Goal: Information Seeking & Learning: Compare options

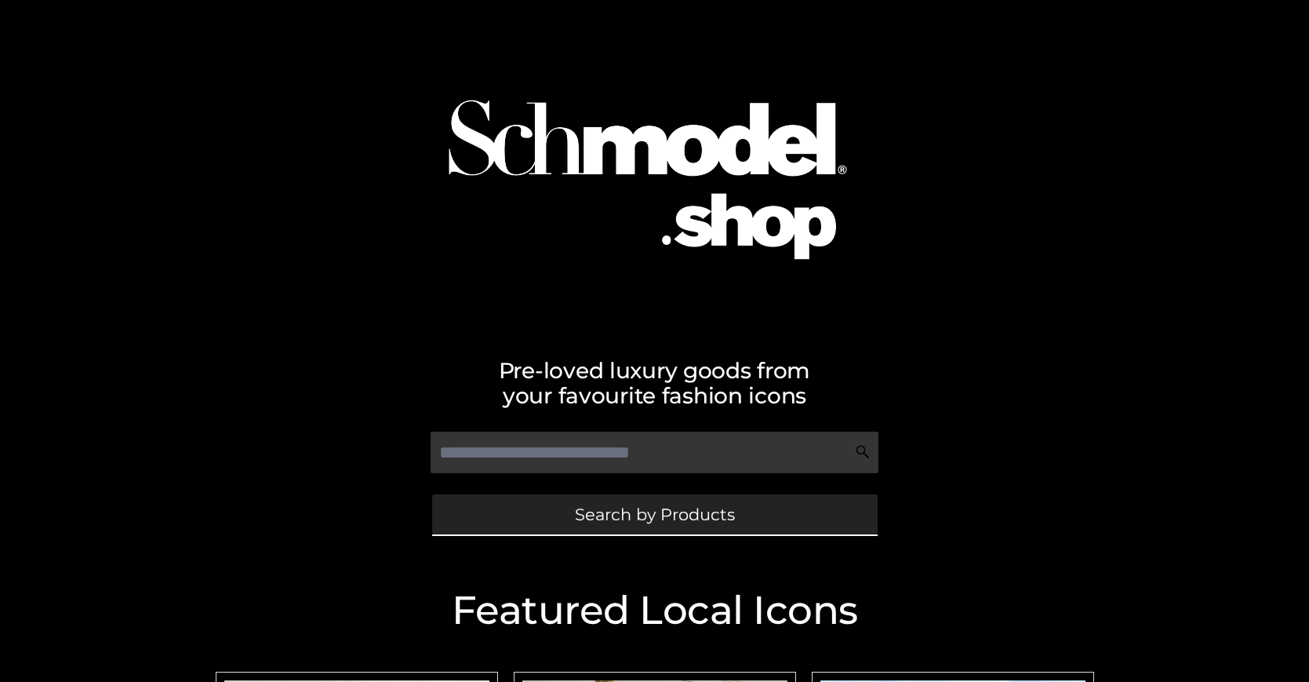
click at [654, 514] on span "Search by Products" at bounding box center [655, 514] width 160 height 16
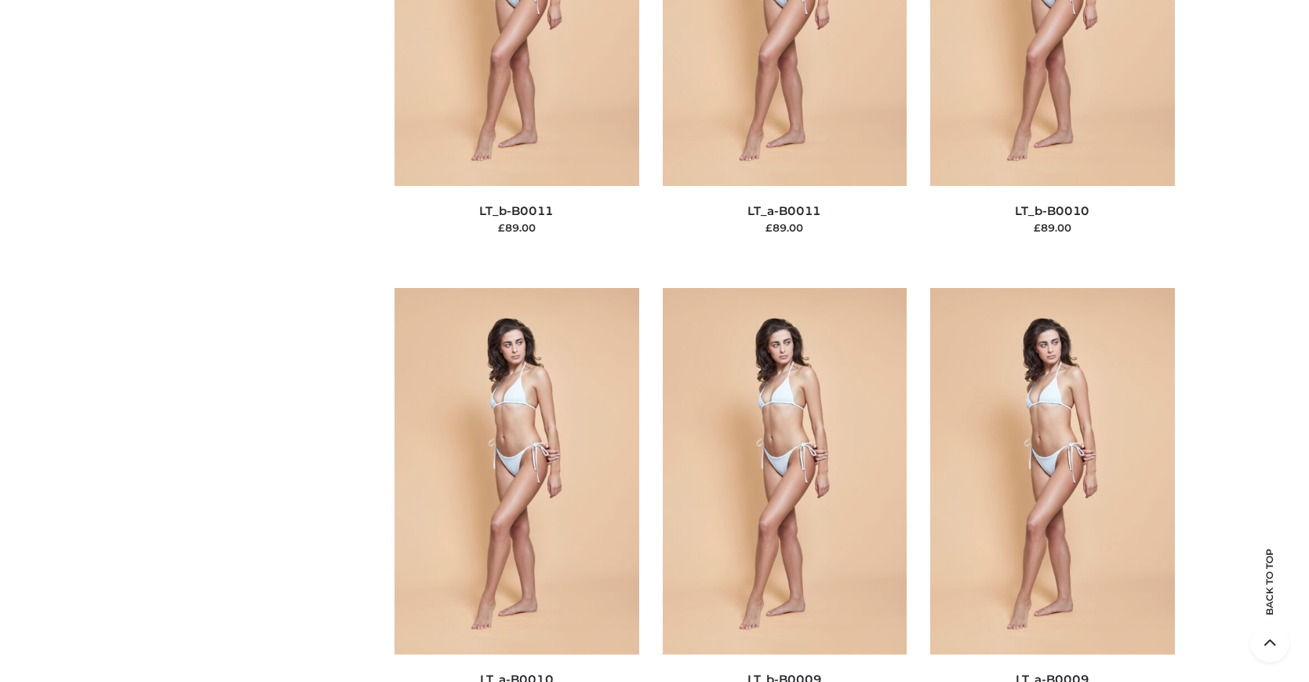
scroll to position [136, 0]
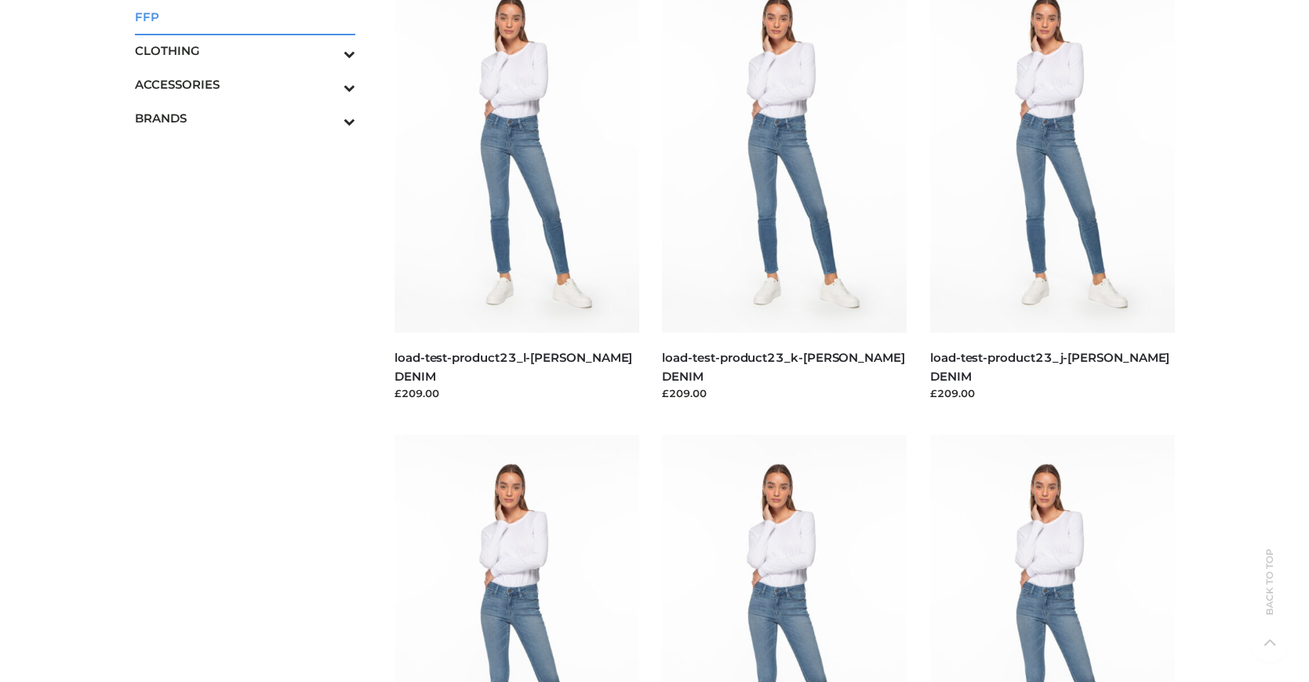
click at [245, 16] on span "FFP" at bounding box center [245, 17] width 221 height 18
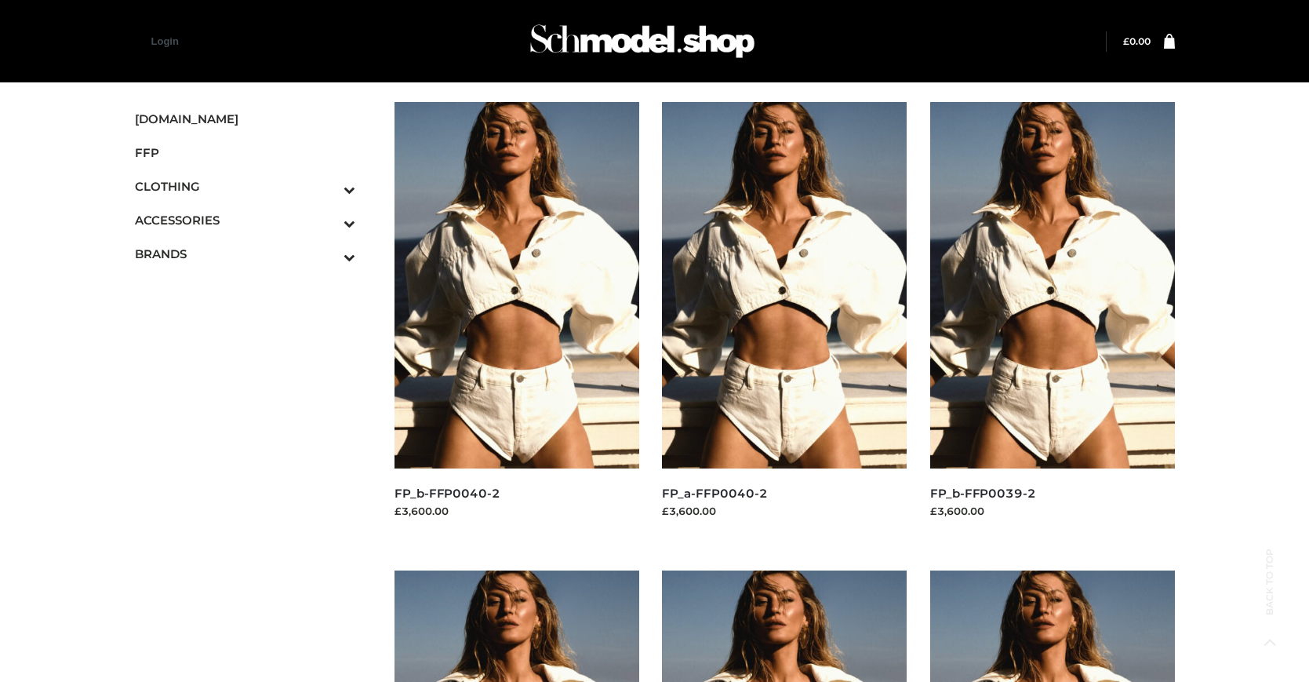
scroll to position [795, 0]
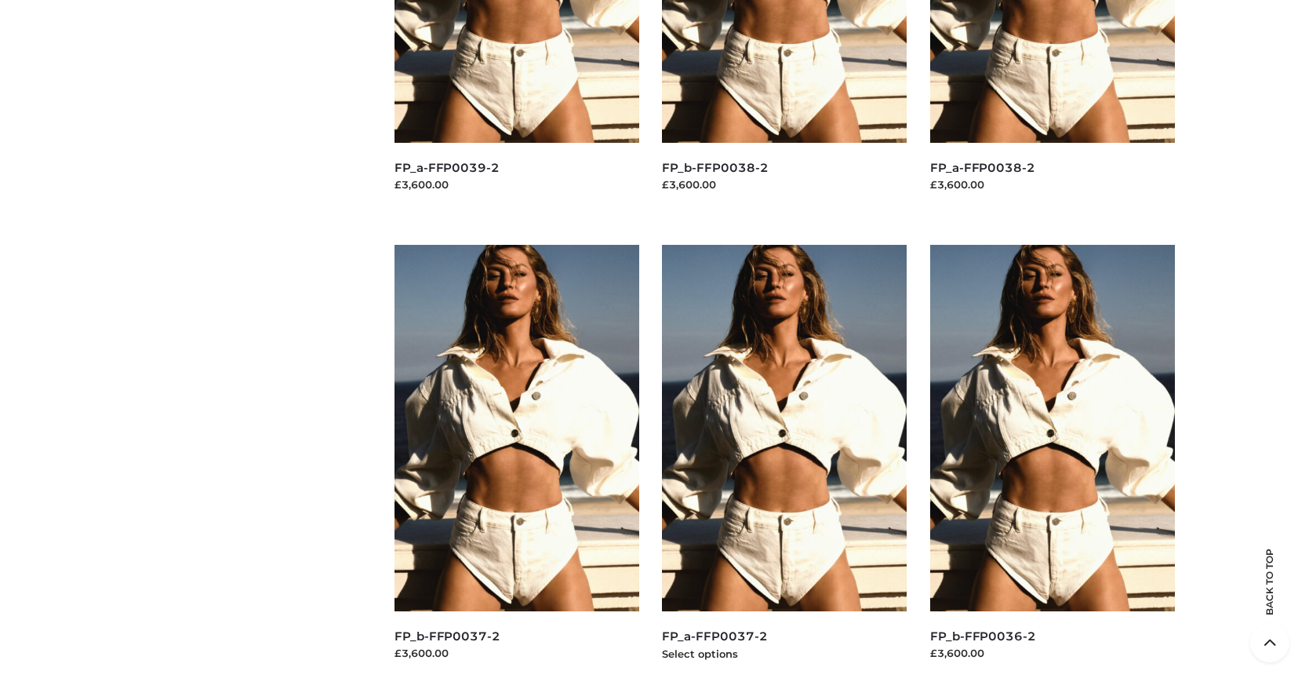
click at [784, 463] on img at bounding box center [784, 428] width 245 height 366
click at [1052, 463] on img at bounding box center [1052, 428] width 245 height 366
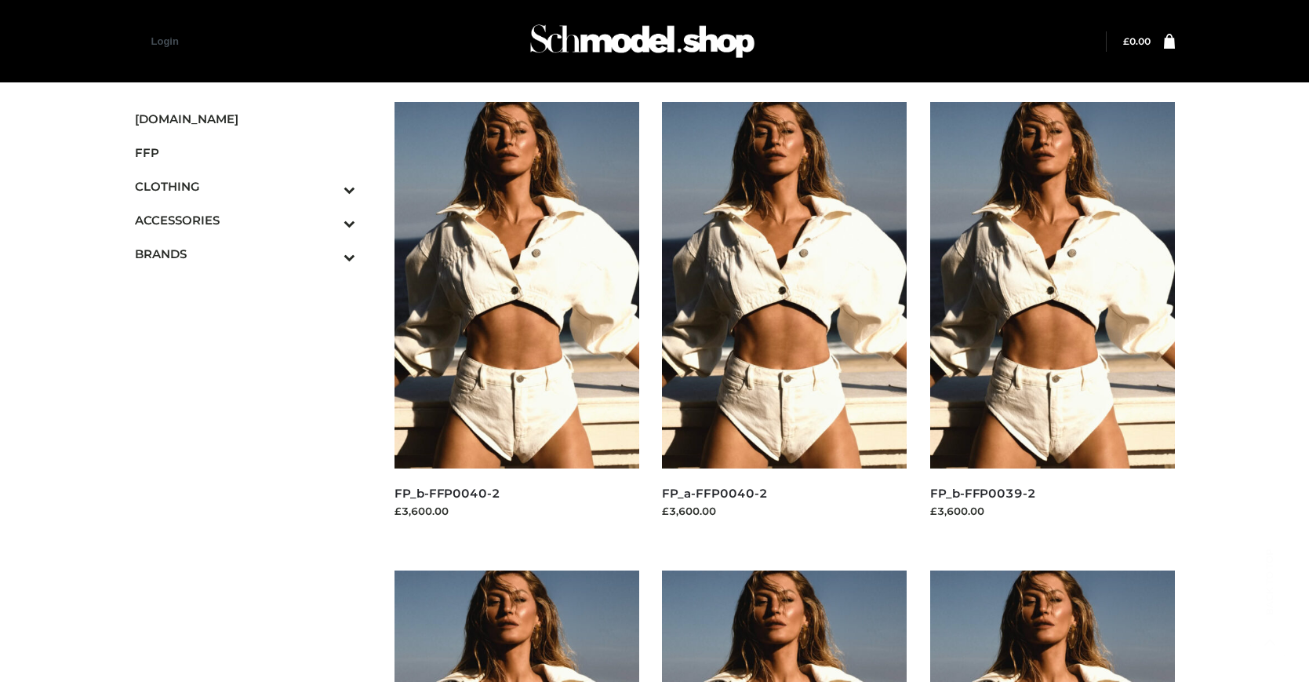
scroll to position [1263, 0]
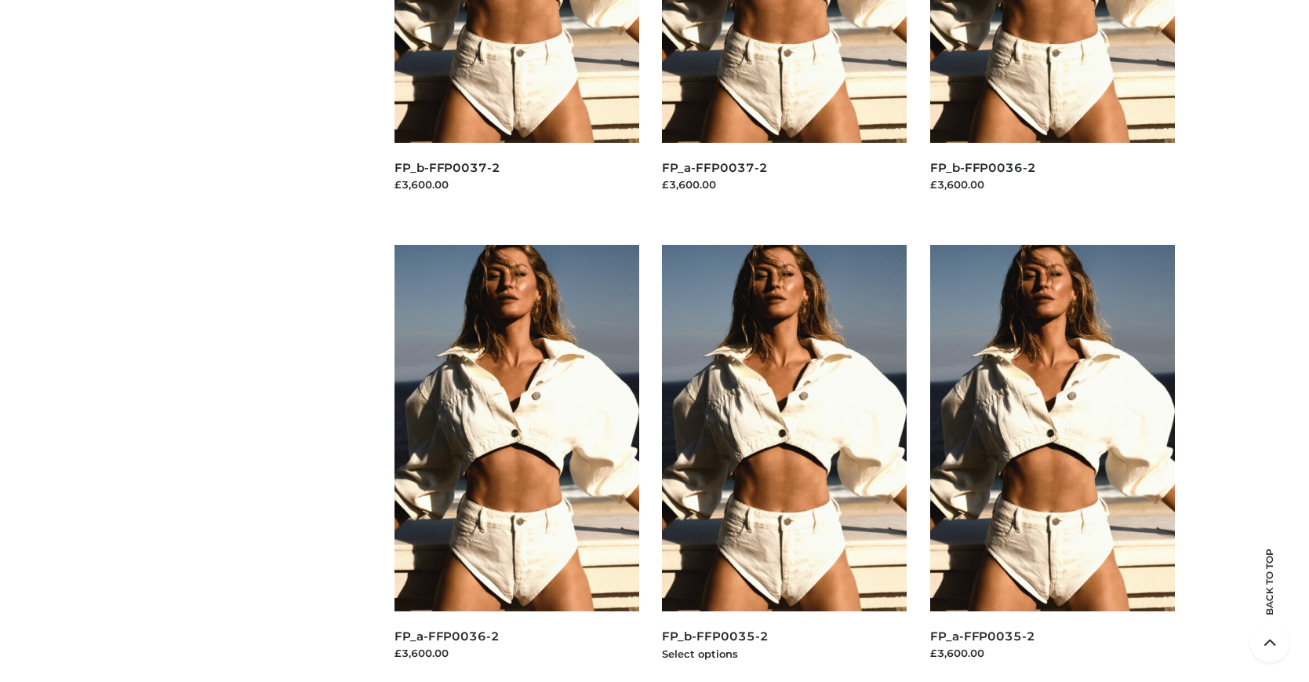
click at [784, 463] on img at bounding box center [784, 428] width 245 height 366
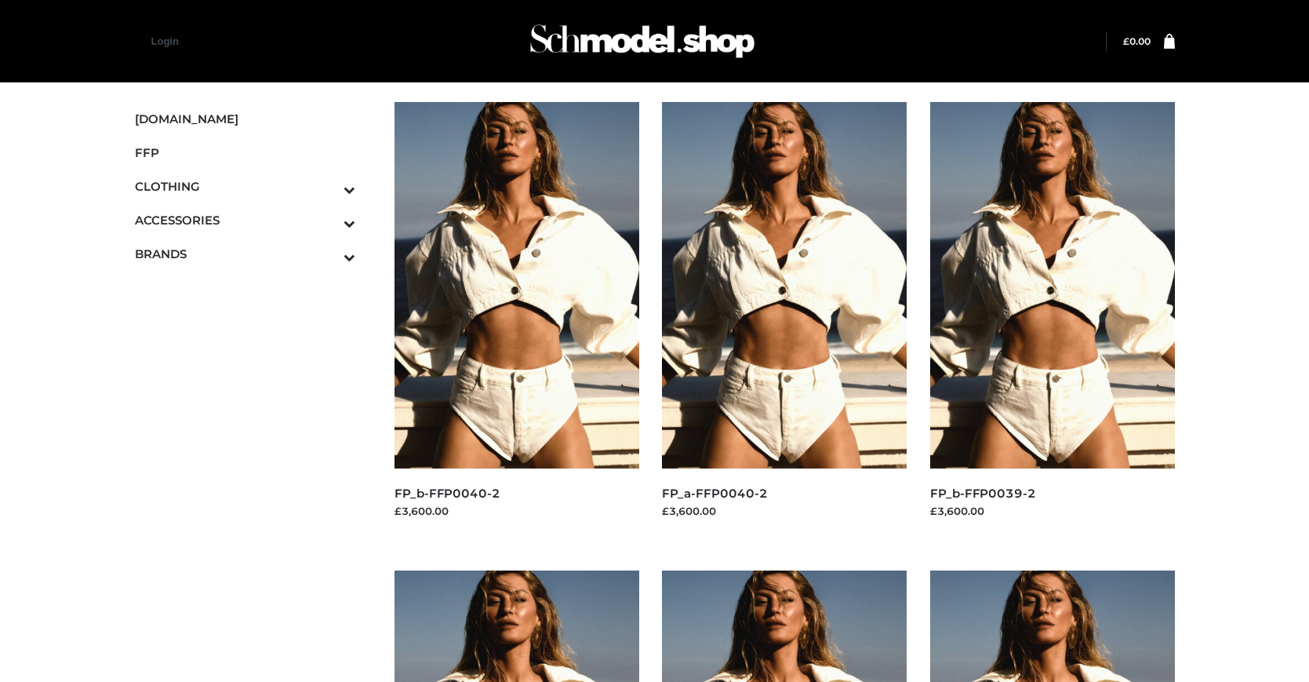
scroll to position [795, 0]
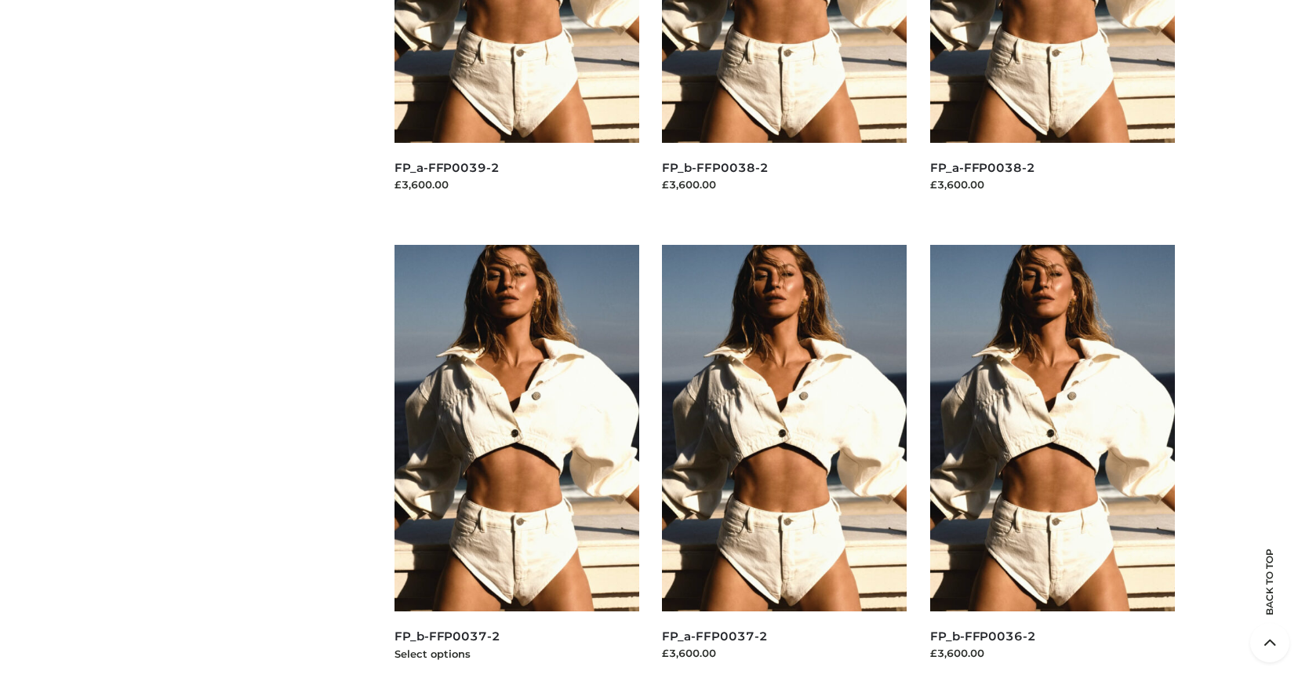
click at [516, 463] on img at bounding box center [517, 428] width 245 height 366
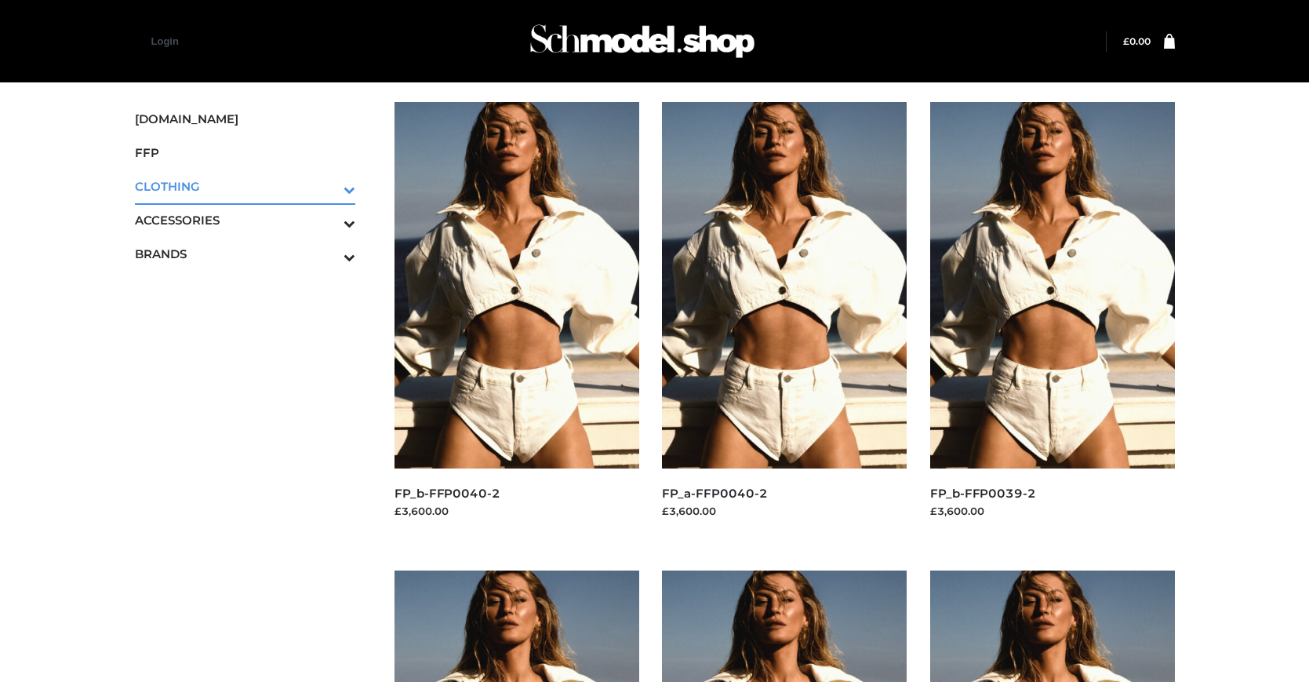
click at [328, 186] on icon "Toggle Submenu" at bounding box center [268, 189] width 176 height 18
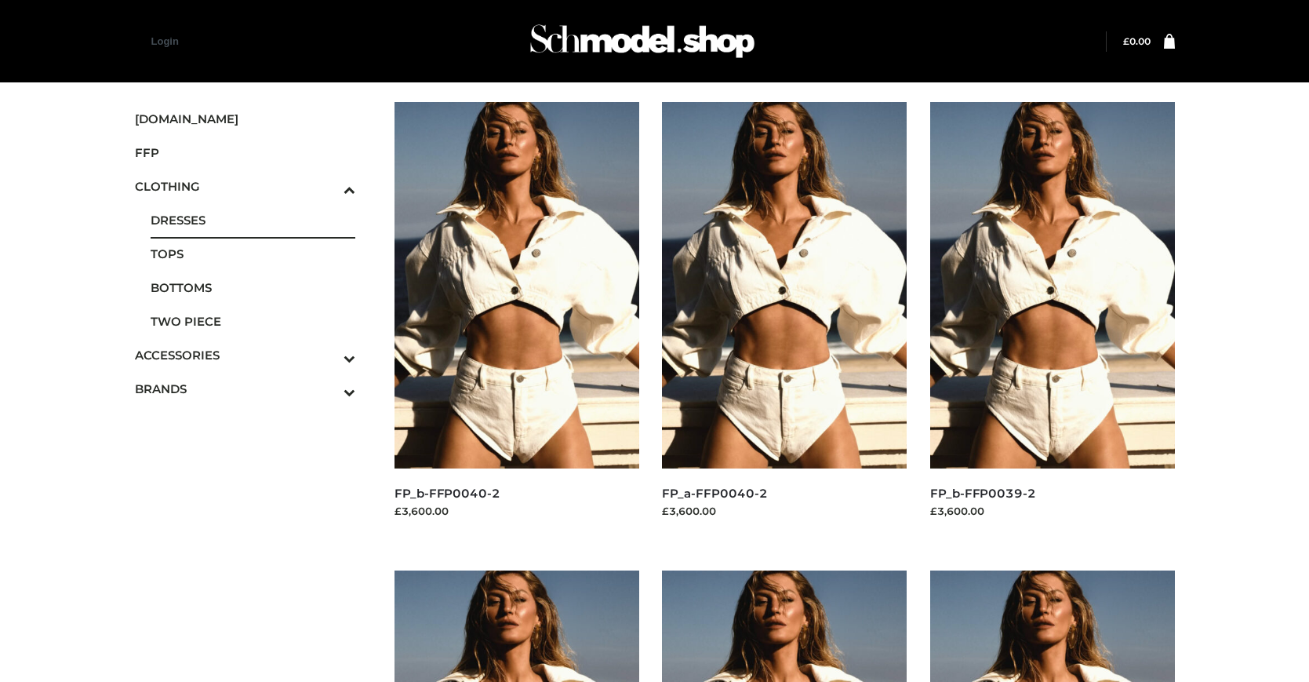
click at [253, 220] on span "DRESSES" at bounding box center [253, 220] width 205 height 18
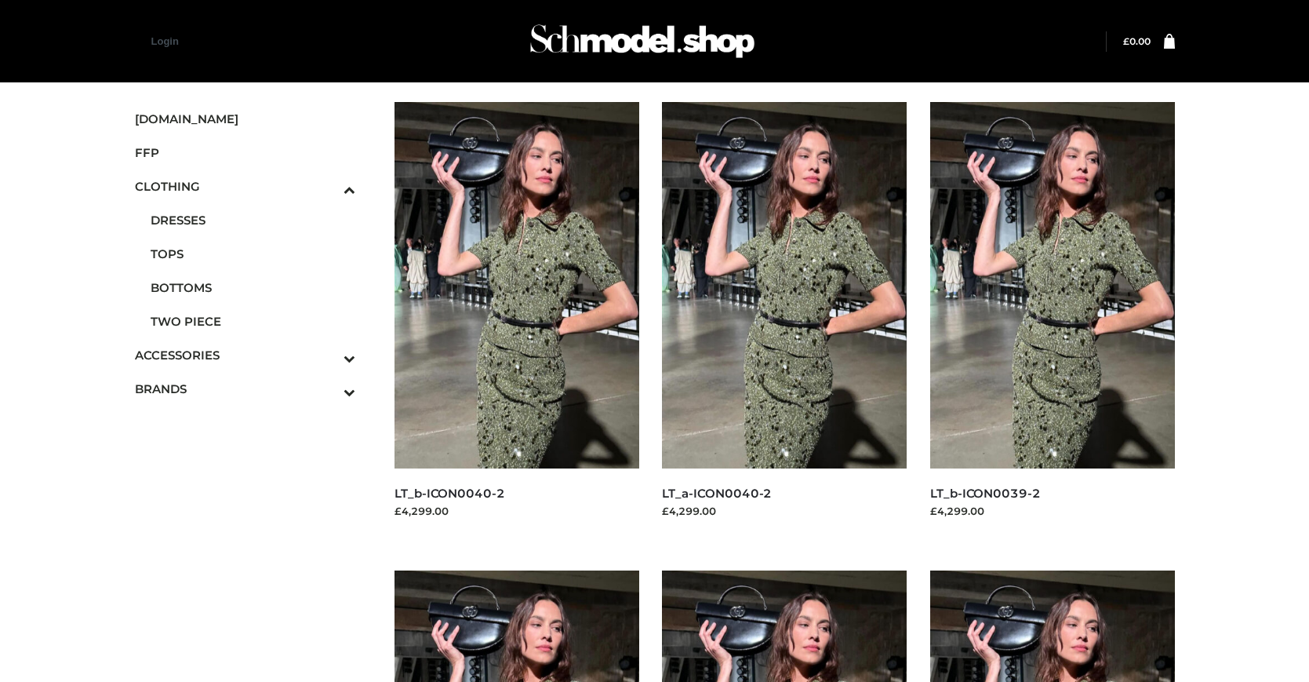
scroll to position [1263, 0]
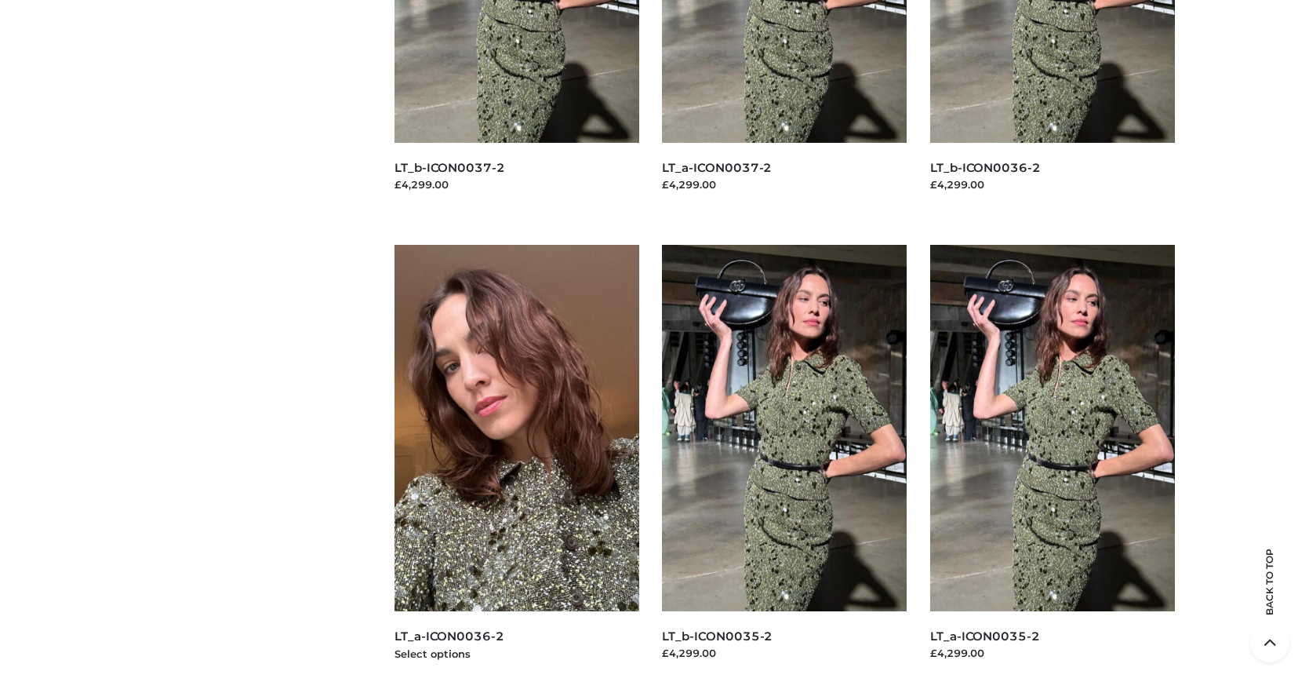
click at [516, 463] on img at bounding box center [517, 428] width 245 height 366
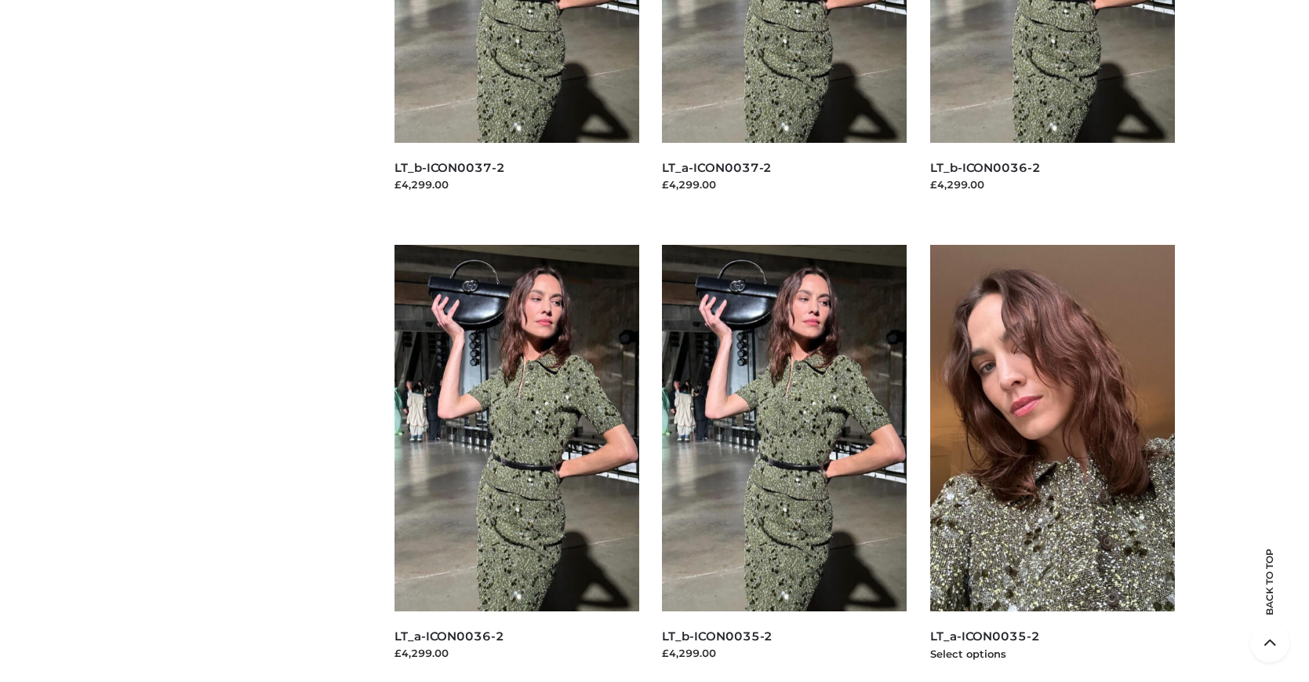
click at [1052, 463] on img at bounding box center [1052, 428] width 245 height 366
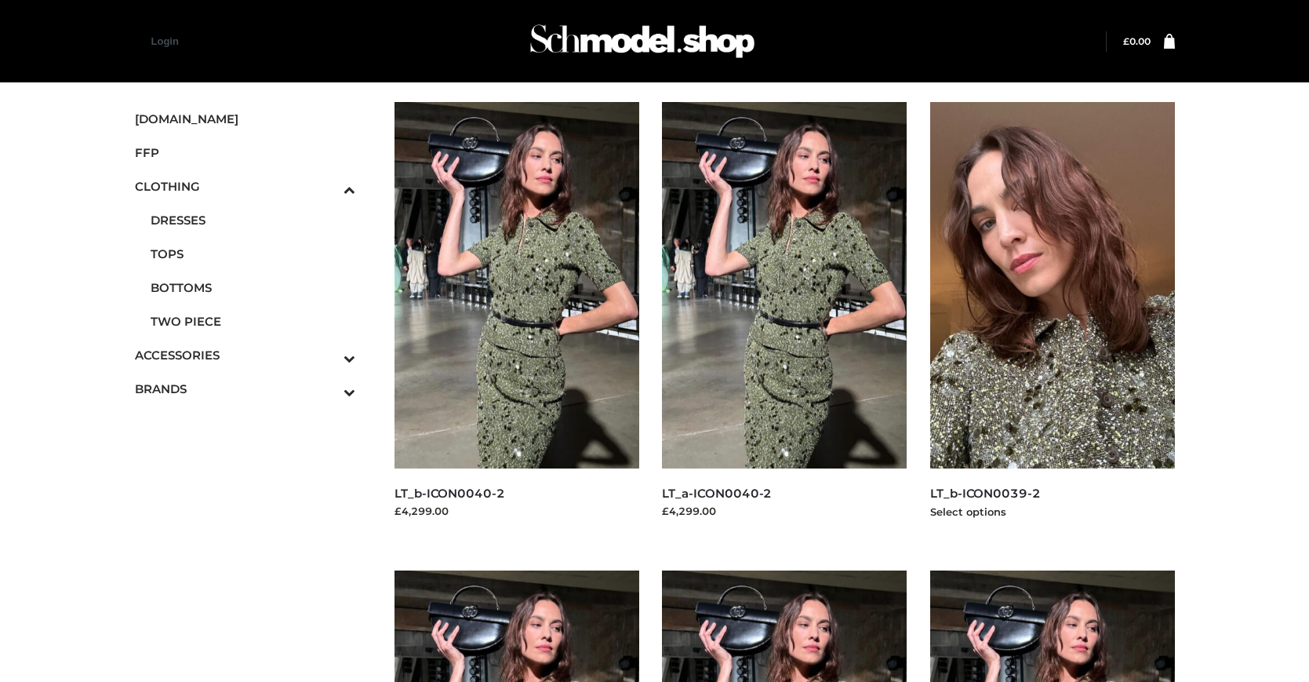
click at [1052, 320] on img at bounding box center [1052, 285] width 245 height 366
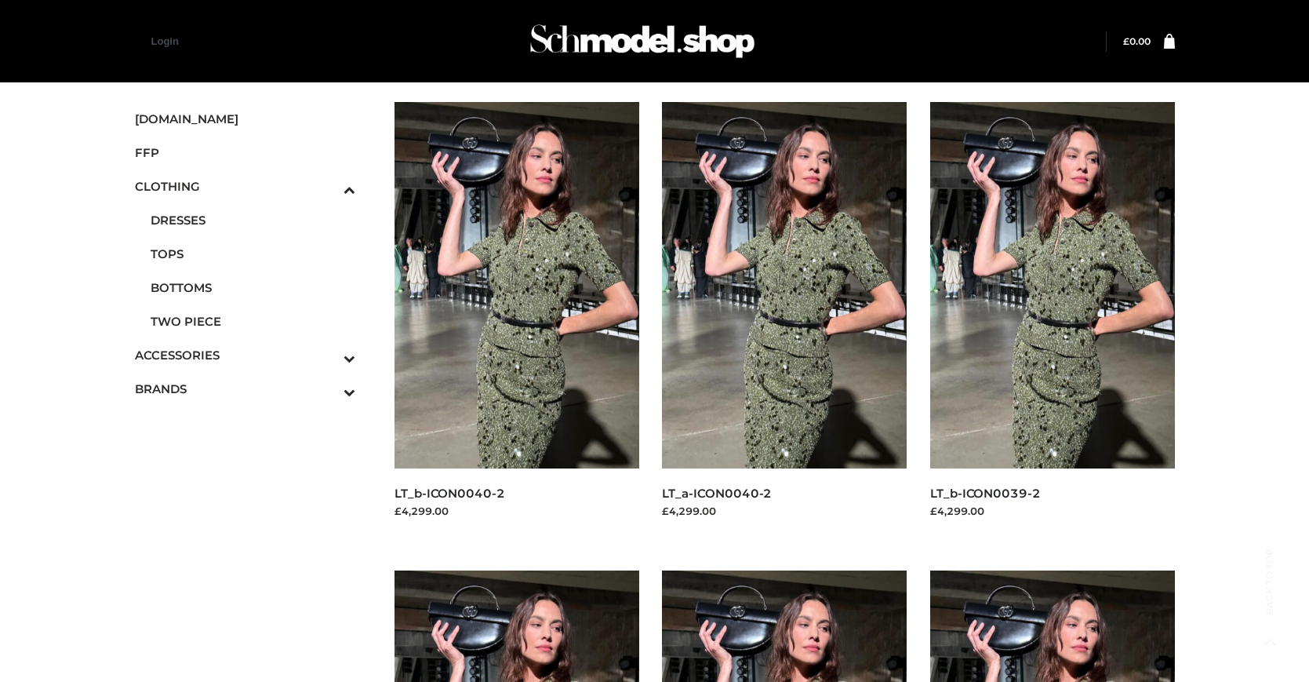
scroll to position [1263, 0]
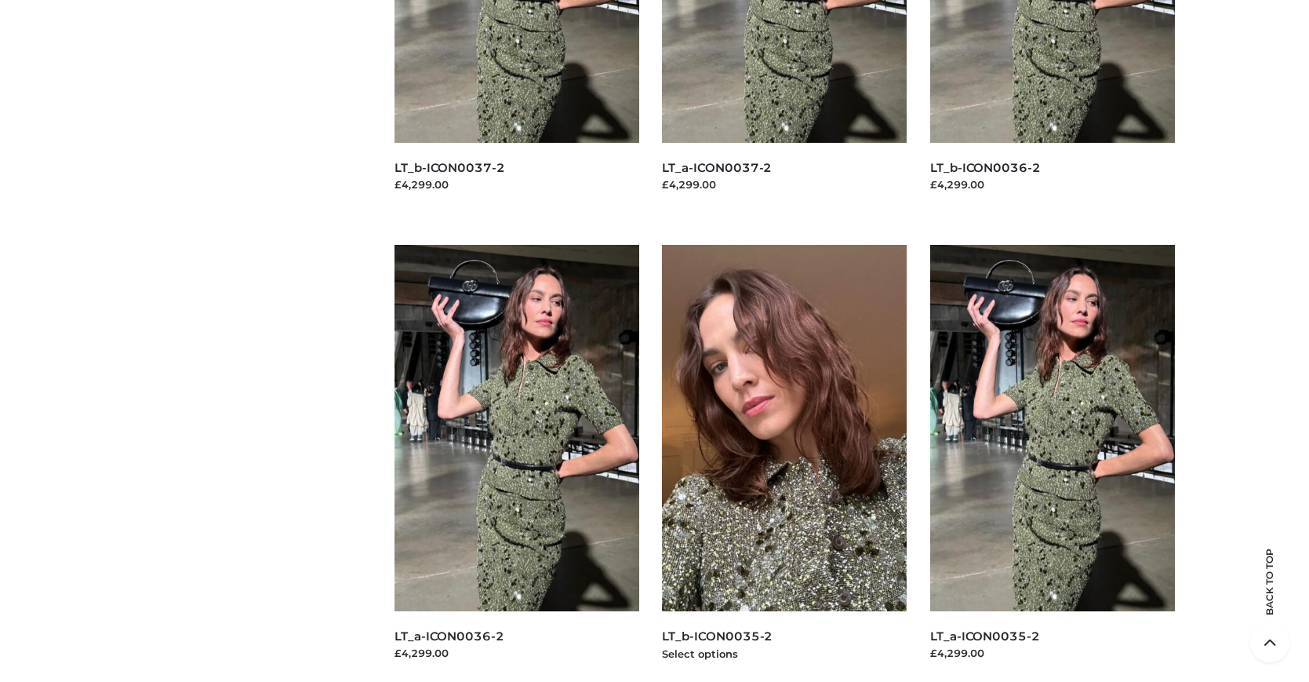
click at [784, 463] on img at bounding box center [784, 428] width 245 height 366
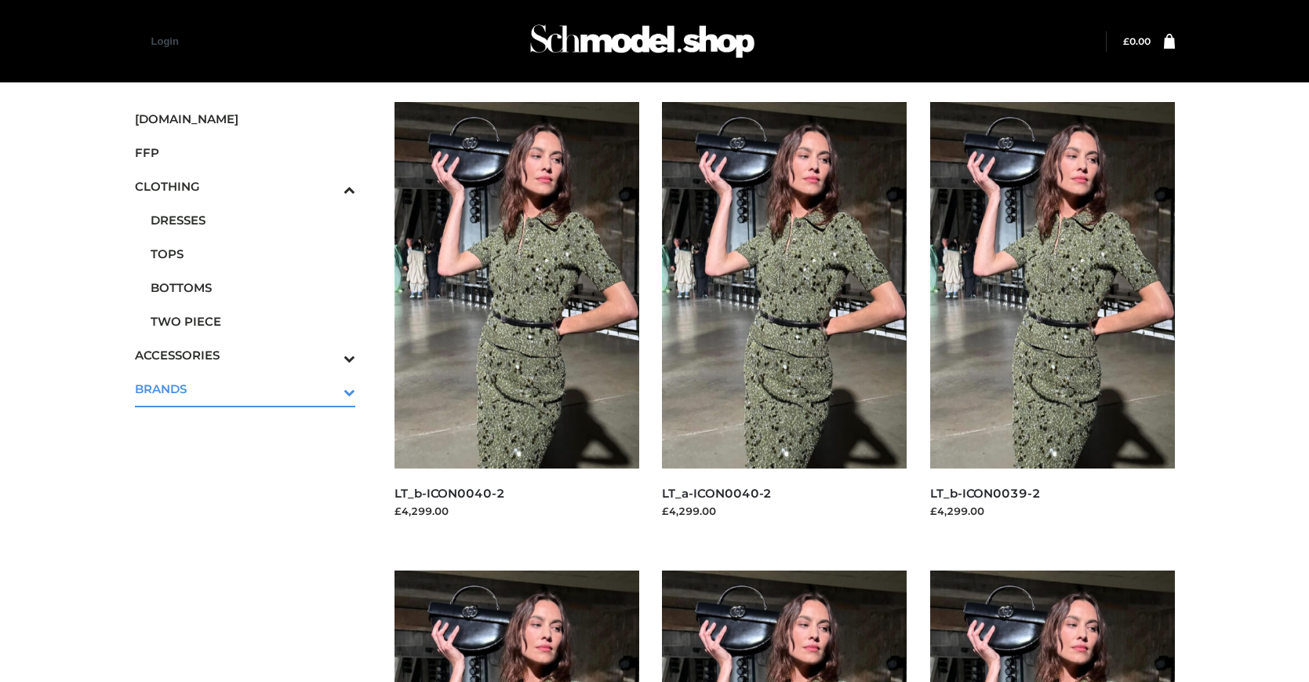
click at [328, 388] on icon "Toggle Submenu" at bounding box center [268, 392] width 176 height 18
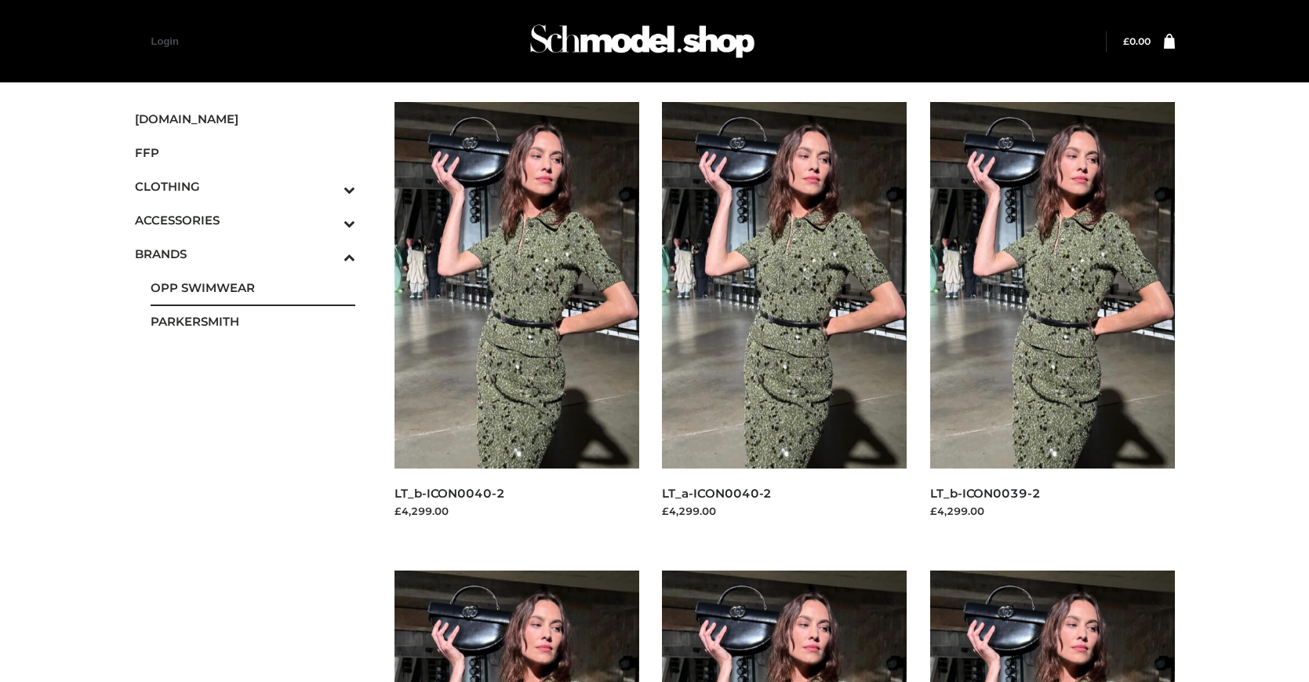
click at [253, 287] on span "OPP SWIMWEAR" at bounding box center [253, 287] width 205 height 18
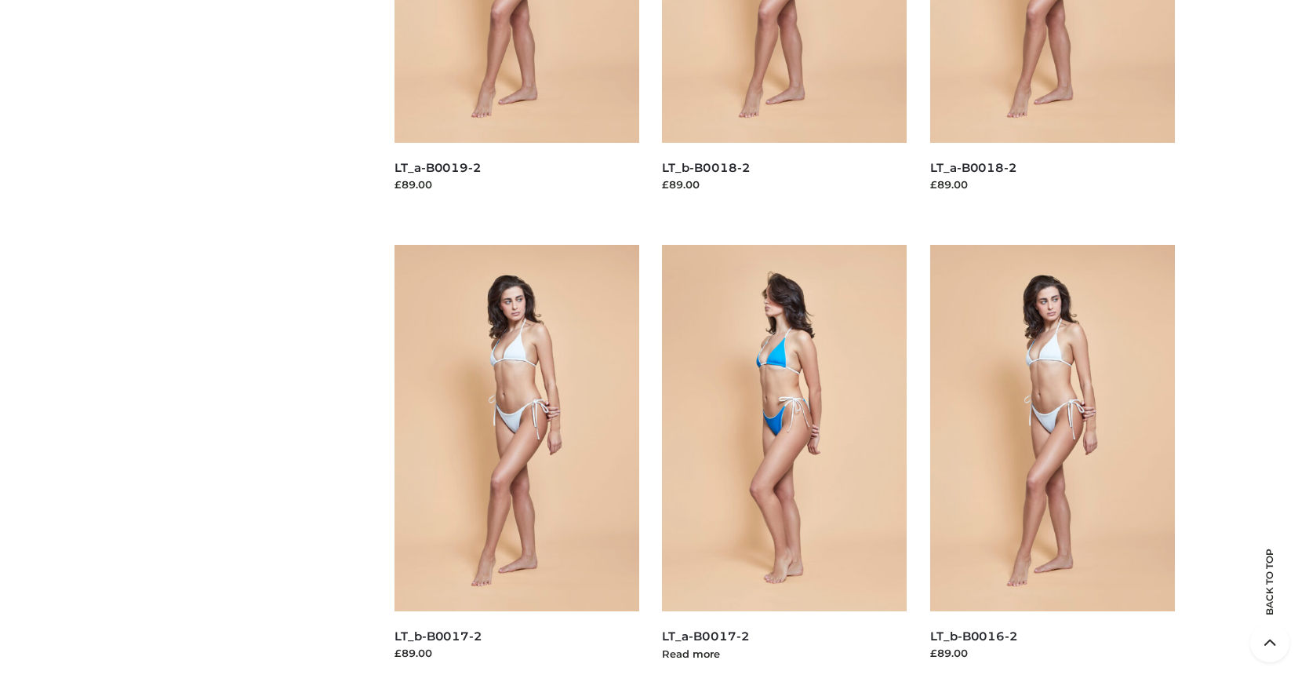
click at [784, 463] on img at bounding box center [784, 428] width 245 height 366
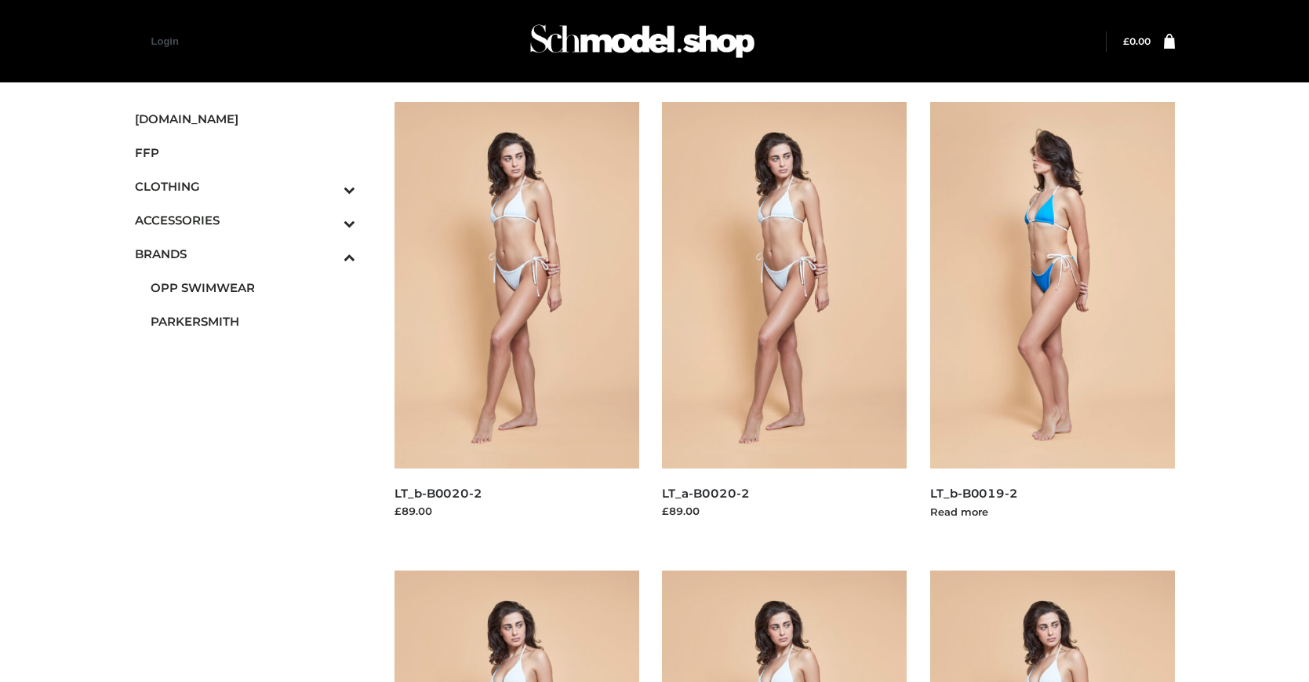
click at [1052, 320] on img at bounding box center [1052, 285] width 245 height 366
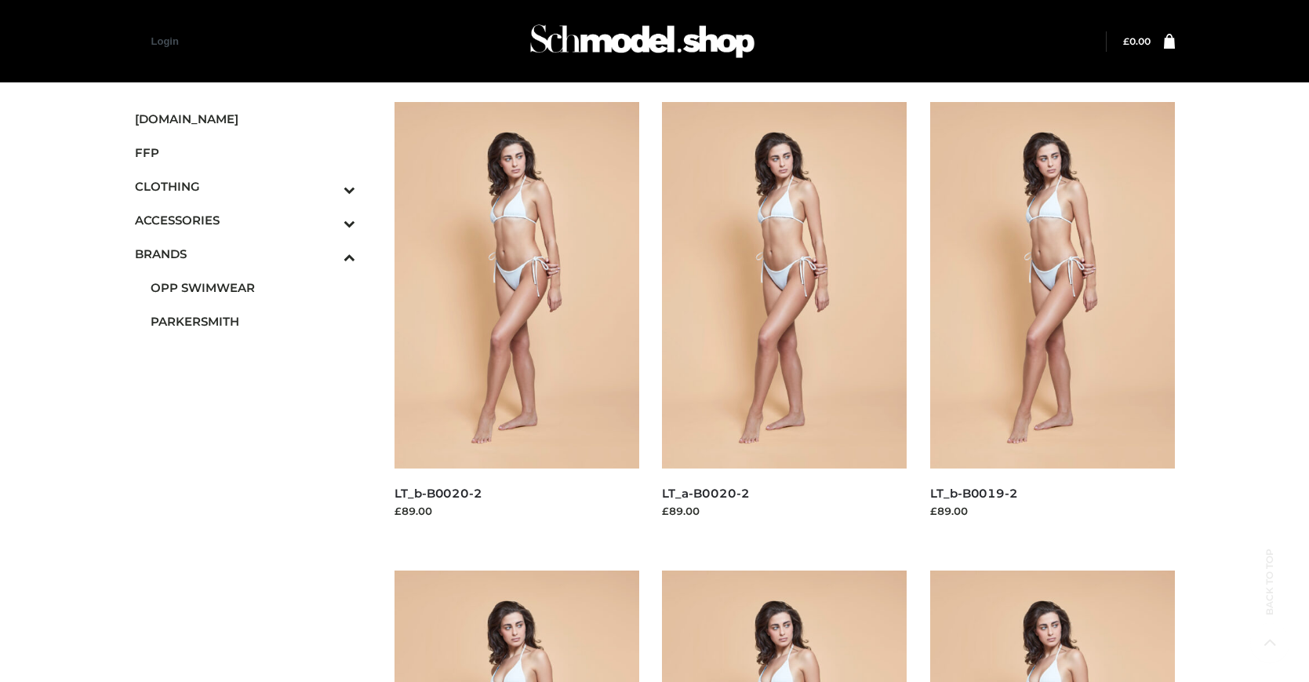
scroll to position [795, 0]
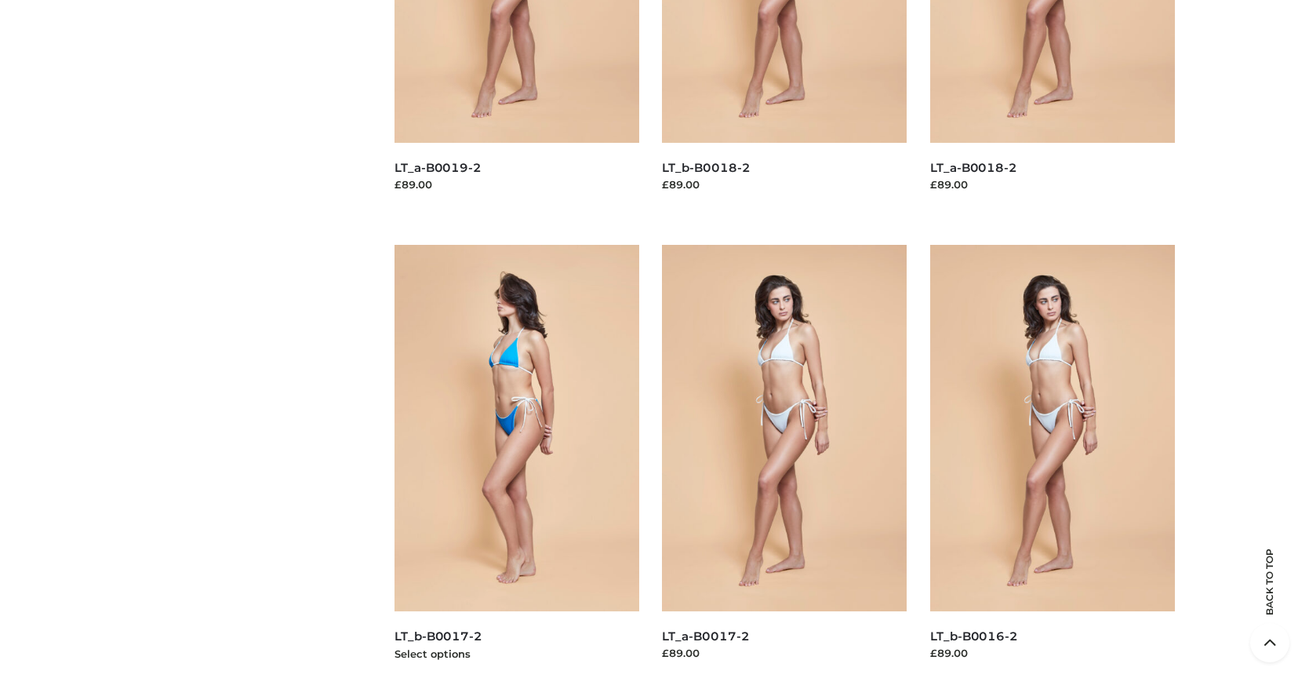
click at [516, 463] on img at bounding box center [517, 428] width 245 height 366
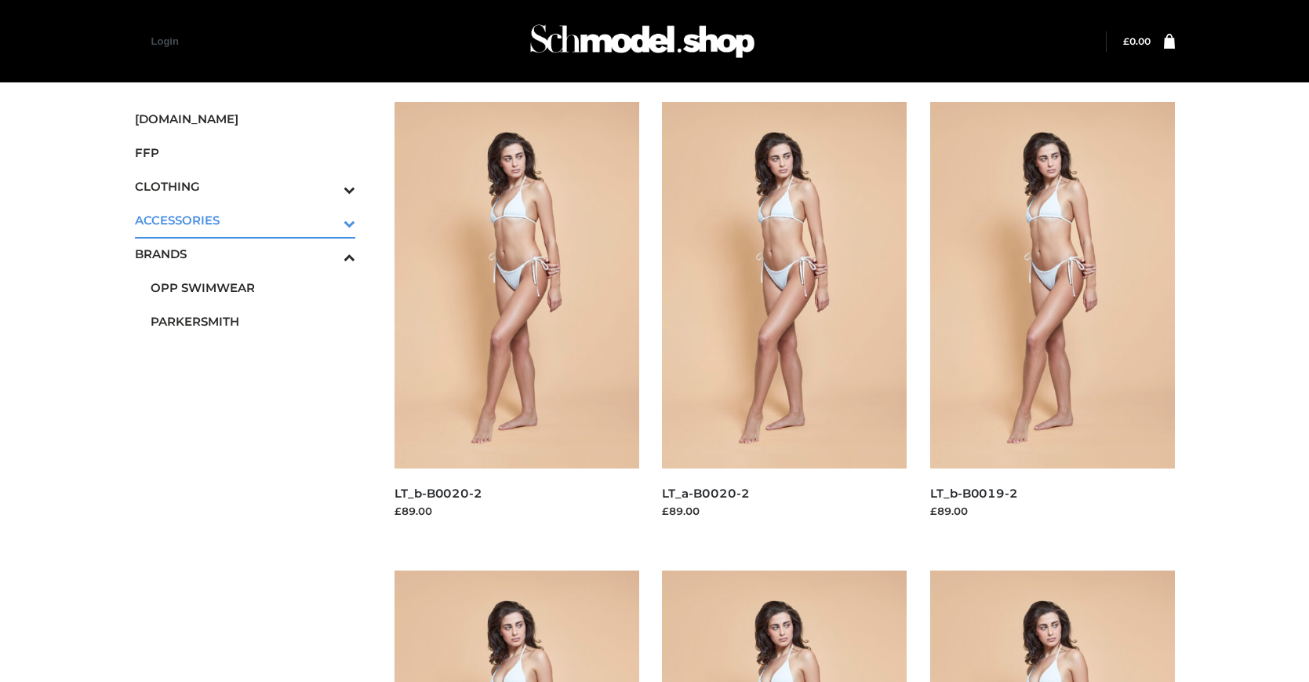
click at [328, 220] on icon "Toggle Submenu" at bounding box center [268, 223] width 176 height 18
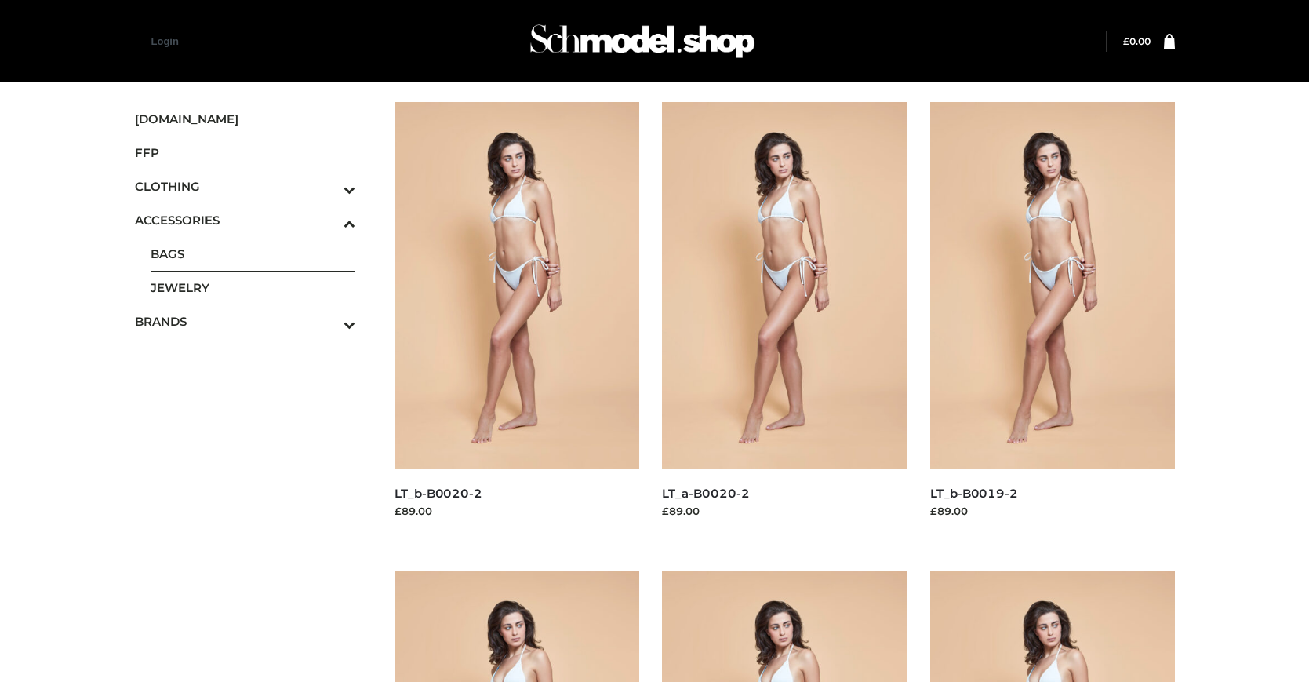
click at [253, 253] on span "BAGS" at bounding box center [253, 254] width 205 height 18
